Goal: Information Seeking & Learning: Learn about a topic

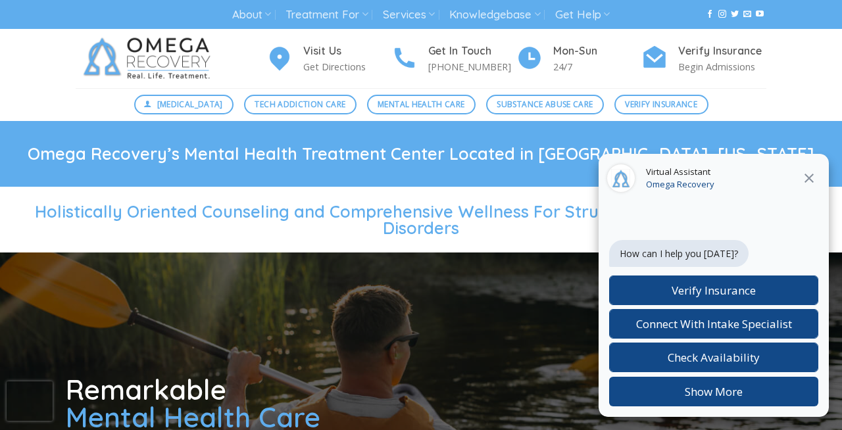
click at [801, 183] on icon "Close" at bounding box center [809, 178] width 16 height 16
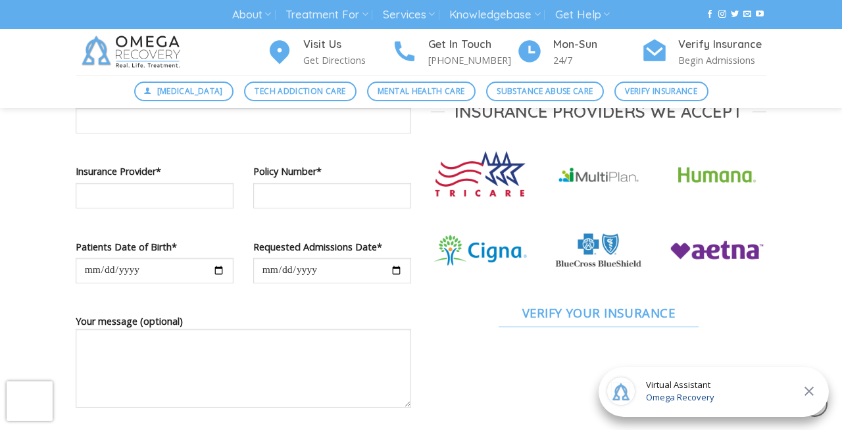
scroll to position [865, 0]
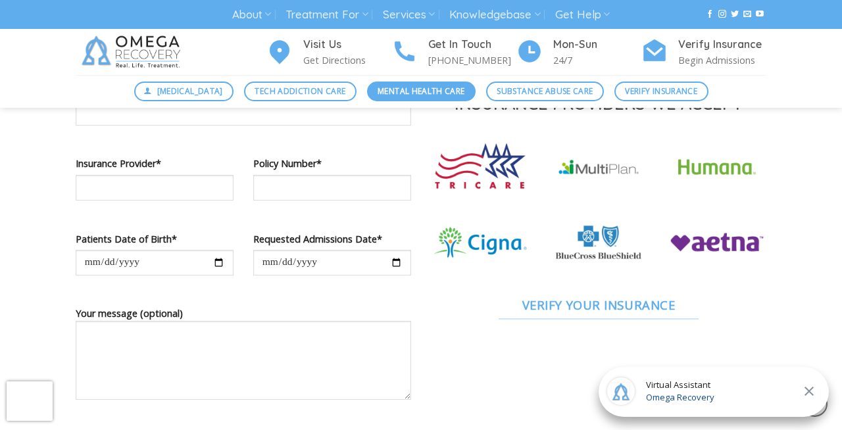
click at [410, 89] on span "Mental Health Care" at bounding box center [421, 91] width 87 height 12
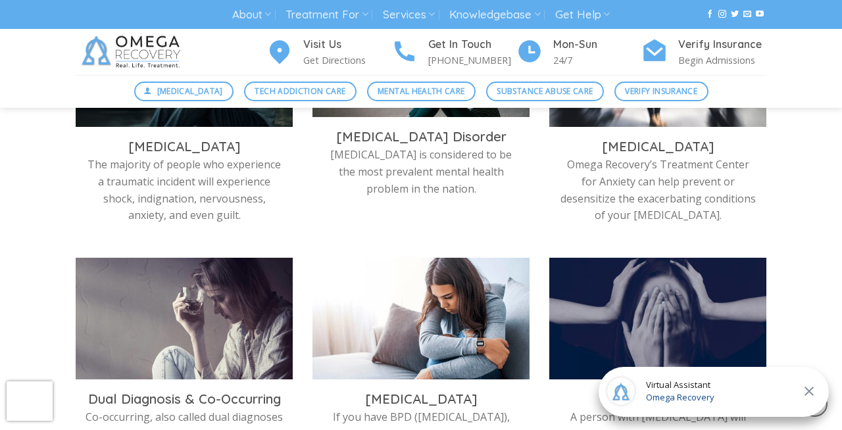
scroll to position [545, 0]
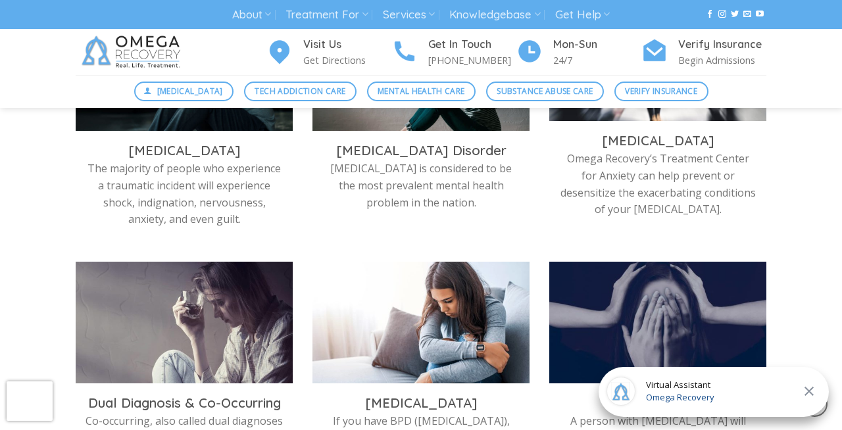
click at [568, 167] on p "Omega Recovery’s Treatment Center for Anxiety can help prevent or desensitize t…" at bounding box center [657, 184] width 197 height 67
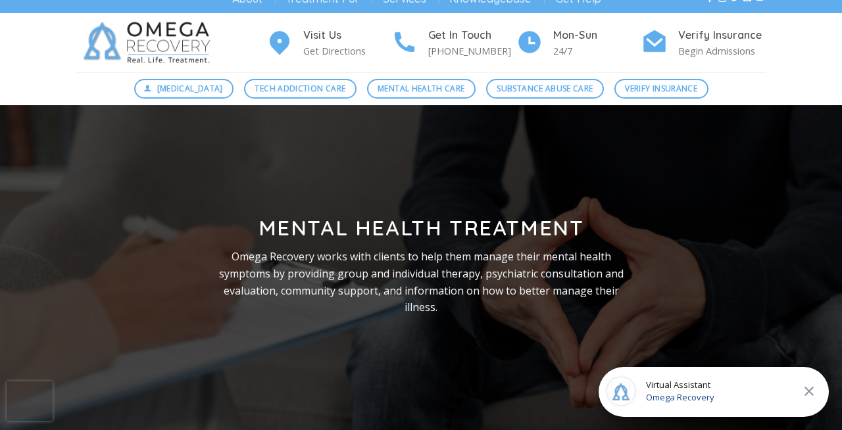
scroll to position [0, 0]
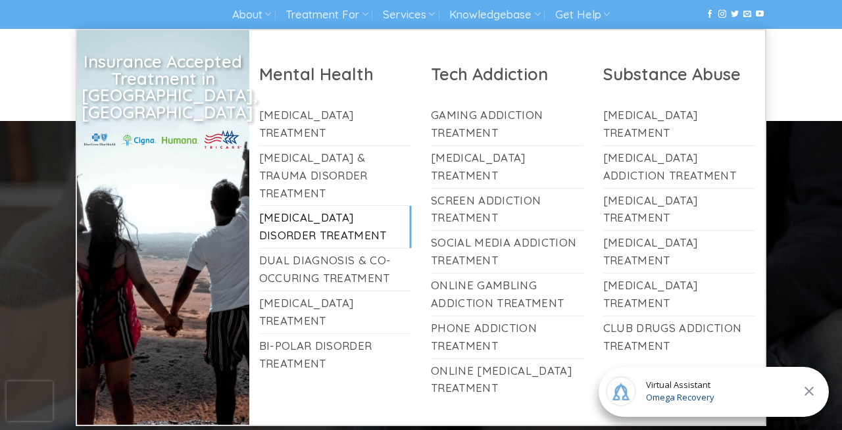
click at [329, 218] on link "[MEDICAL_DATA] Disorder Treatment" at bounding box center [335, 227] width 153 height 42
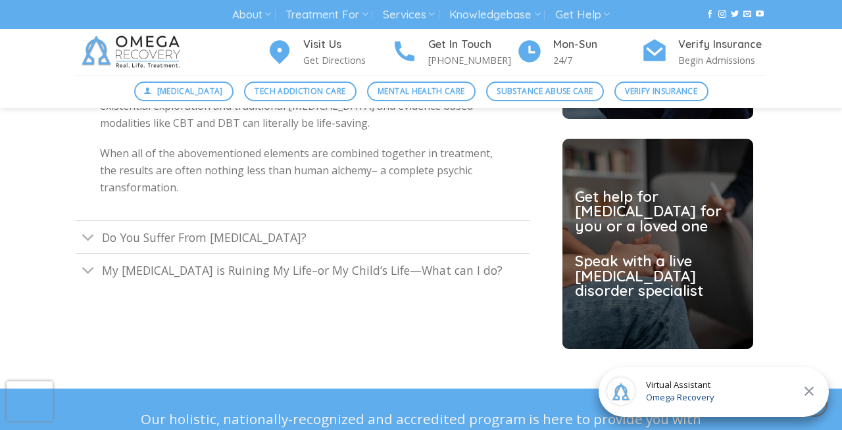
scroll to position [3342, 0]
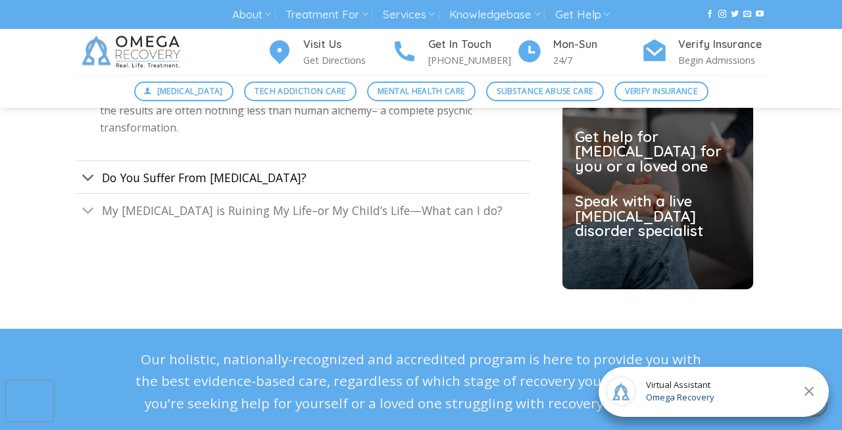
click at [357, 160] on link "Do You Suffer From Depression?" at bounding box center [303, 176] width 454 height 33
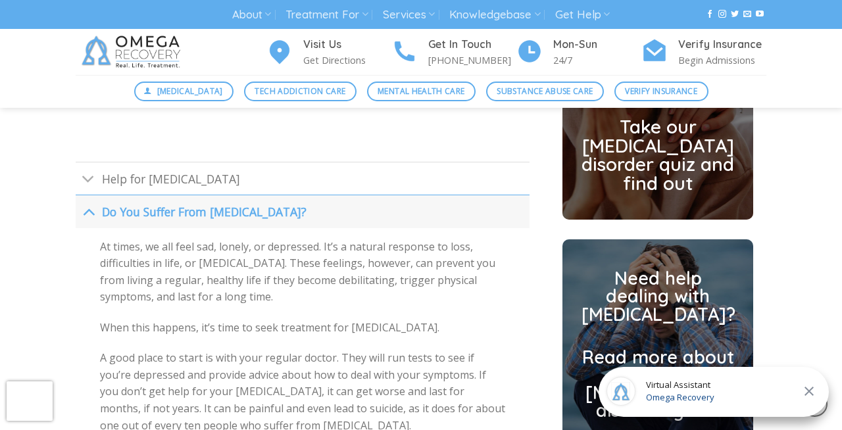
scroll to position [2950, 0]
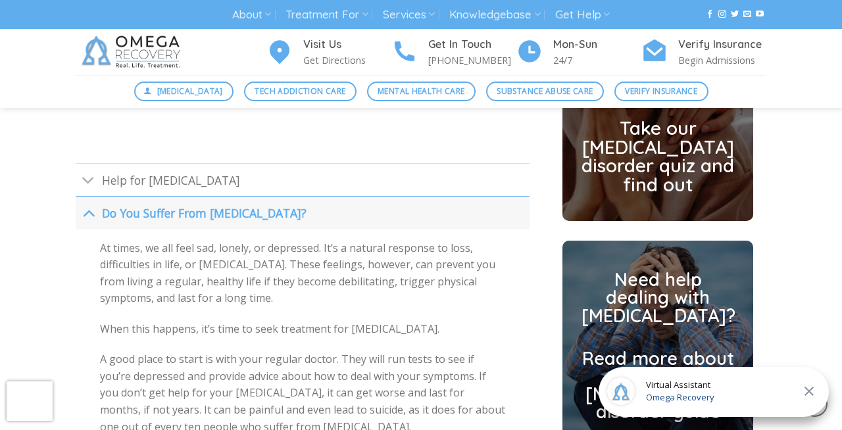
click at [325, 230] on div "At times, we all feel sad, lonely, or depressed. It’s a natural response to los…" at bounding box center [303, 363] width 454 height 266
click at [285, 197] on link "Do You Suffer From Depression?" at bounding box center [303, 212] width 454 height 33
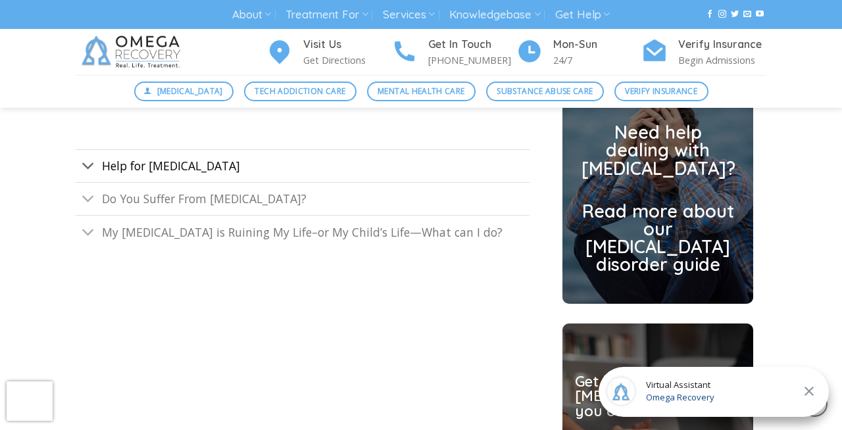
scroll to position [3110, 0]
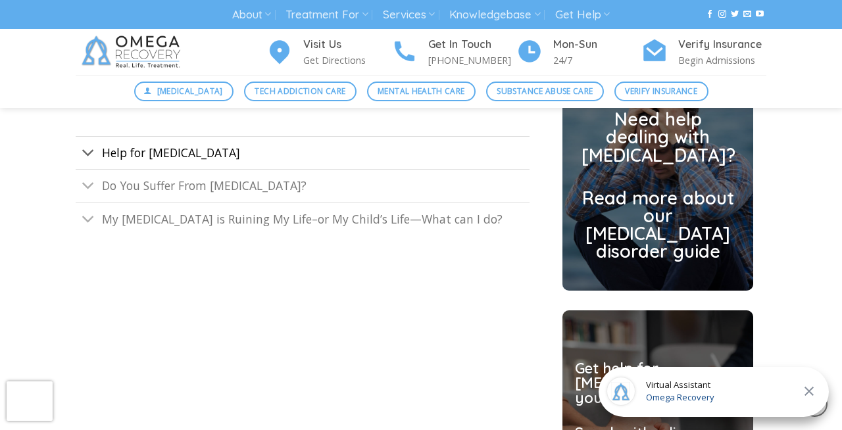
click at [285, 143] on link "Help for Depression" at bounding box center [303, 152] width 454 height 33
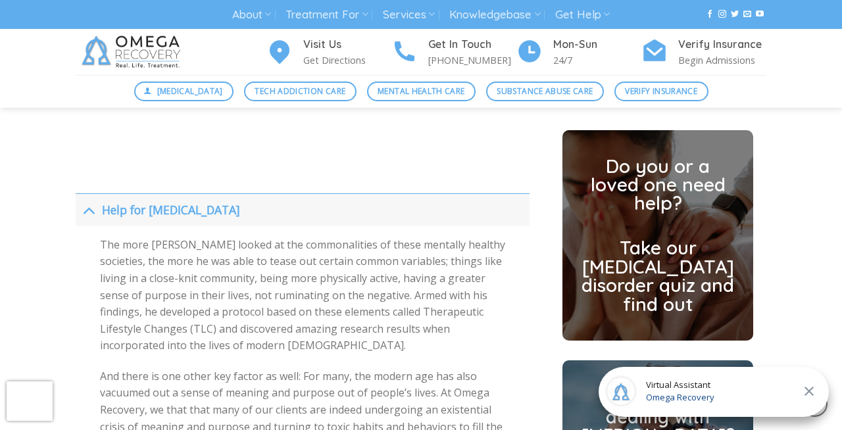
scroll to position [2827, 0]
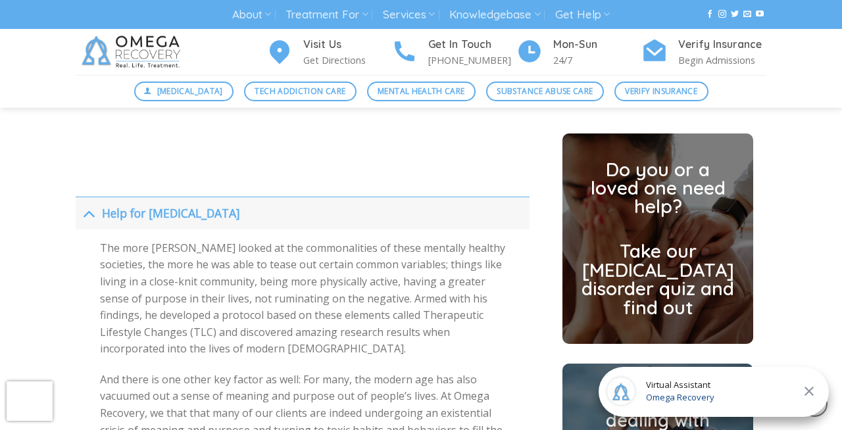
click at [245, 199] on link "Help for Depression" at bounding box center [303, 213] width 454 height 33
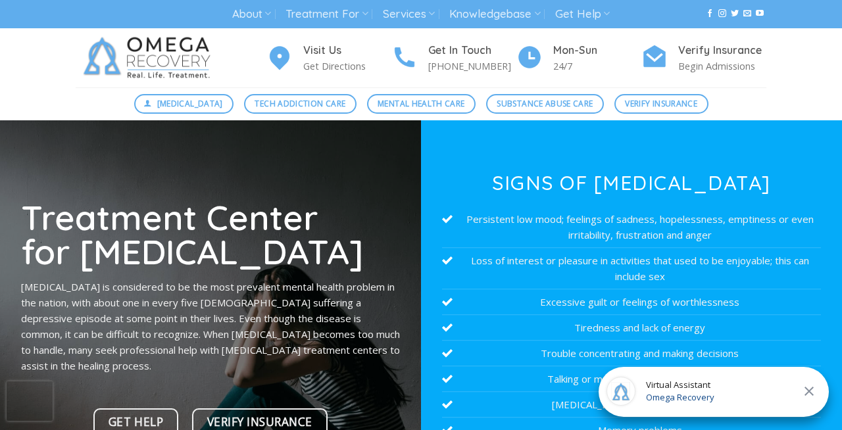
scroll to position [2, 0]
